Goal: Task Accomplishment & Management: Manage account settings

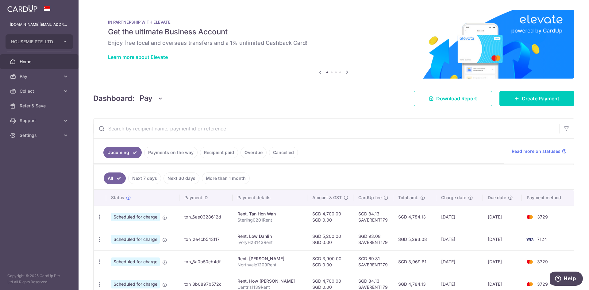
click at [346, 71] on icon at bounding box center [346, 72] width 7 height 8
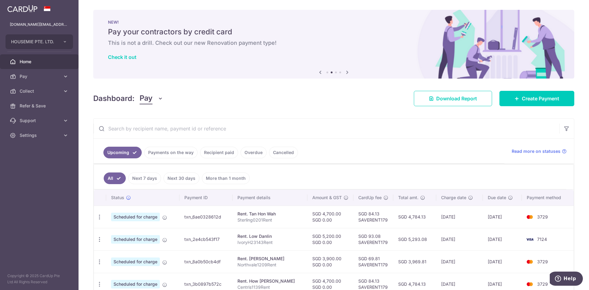
click at [346, 71] on icon at bounding box center [346, 72] width 7 height 8
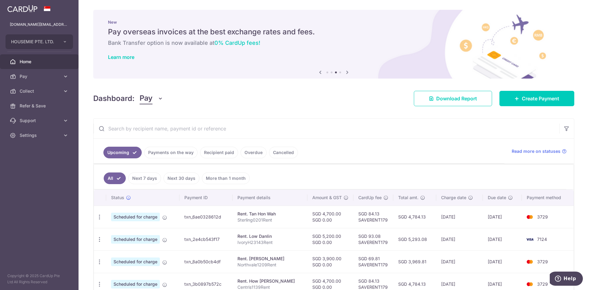
click at [346, 71] on icon at bounding box center [346, 72] width 7 height 8
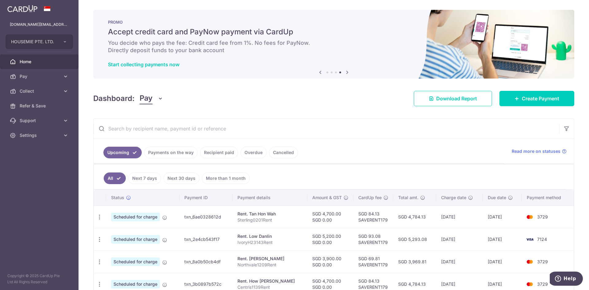
click at [346, 71] on icon at bounding box center [346, 72] width 7 height 8
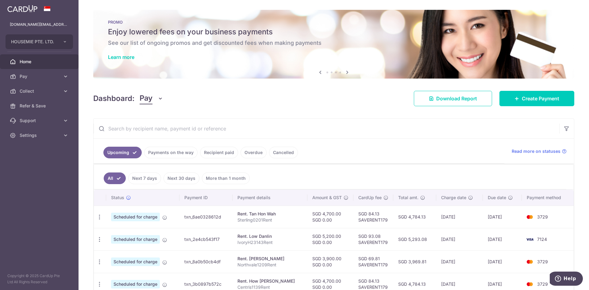
click at [320, 73] on icon at bounding box center [319, 72] width 7 height 8
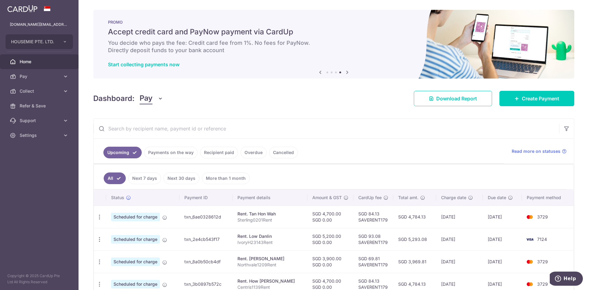
click at [346, 71] on icon at bounding box center [346, 72] width 7 height 8
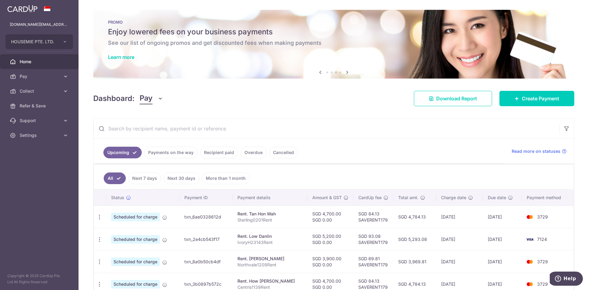
click at [346, 71] on icon at bounding box center [346, 72] width 7 height 8
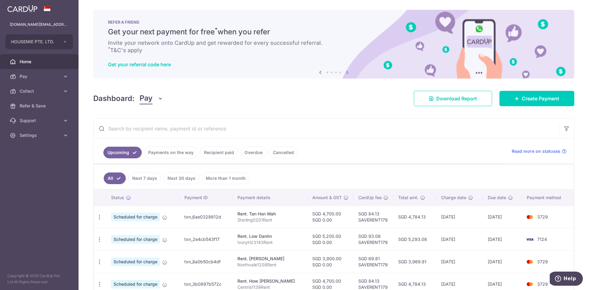
click at [345, 71] on icon at bounding box center [346, 72] width 7 height 8
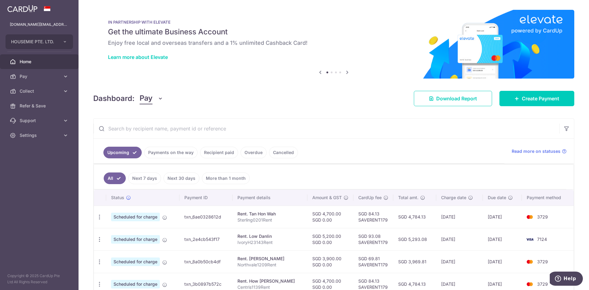
click at [345, 71] on icon at bounding box center [346, 72] width 7 height 8
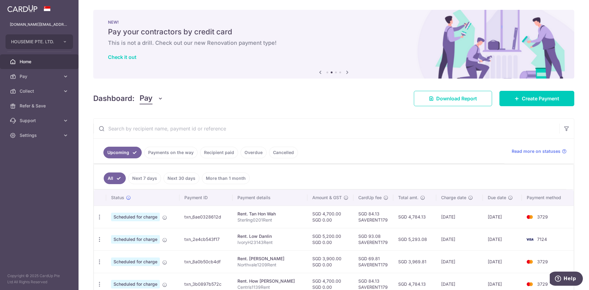
click at [345, 71] on icon at bounding box center [346, 72] width 7 height 8
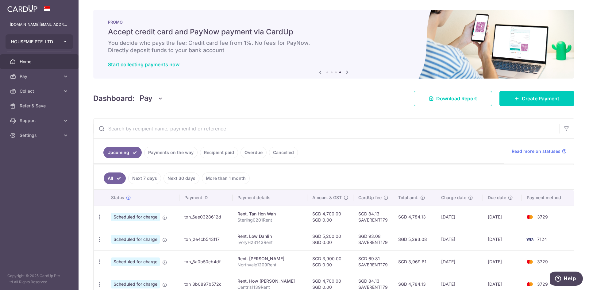
click at [68, 38] on button "HOUSEMIE PTE. LTD." at bounding box center [39, 41] width 67 height 15
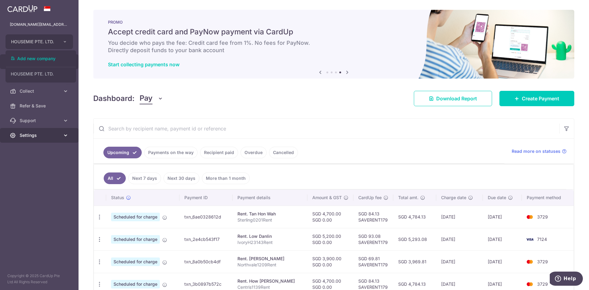
click at [62, 138] on link "Settings" at bounding box center [39, 135] width 78 height 15
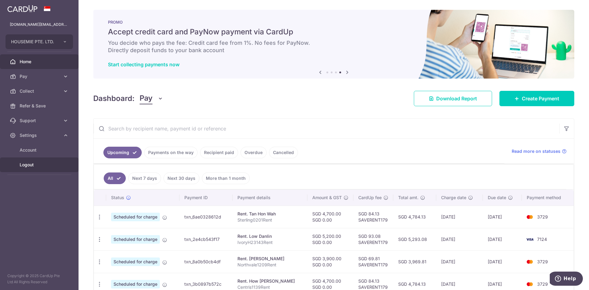
click at [29, 164] on span "Logout" at bounding box center [40, 165] width 40 height 6
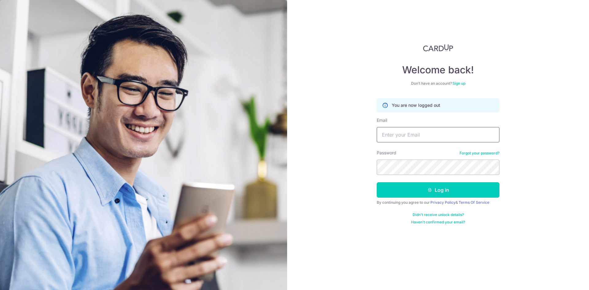
click at [400, 132] on input "Email" at bounding box center [437, 134] width 123 height 15
type input "akiboy1976@gmail.com"
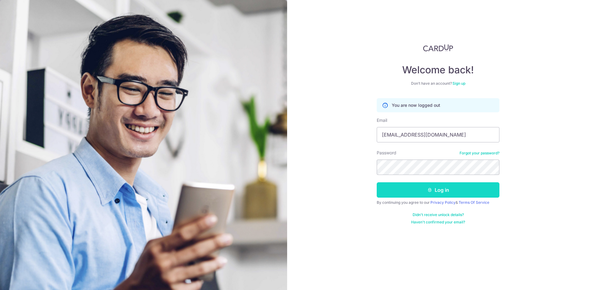
click at [447, 189] on button "Log in" at bounding box center [437, 189] width 123 height 15
